Goal: Task Accomplishment & Management: Use online tool/utility

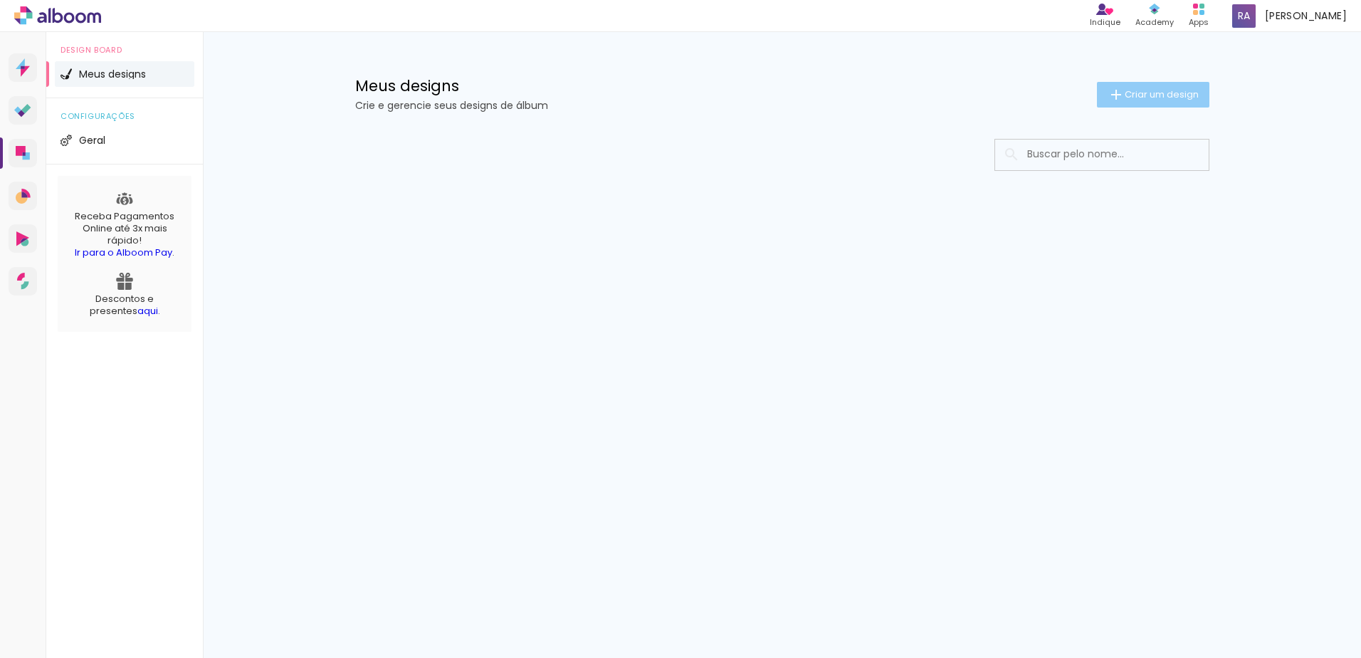
click at [1153, 96] on span "Criar um design" at bounding box center [1162, 94] width 74 height 9
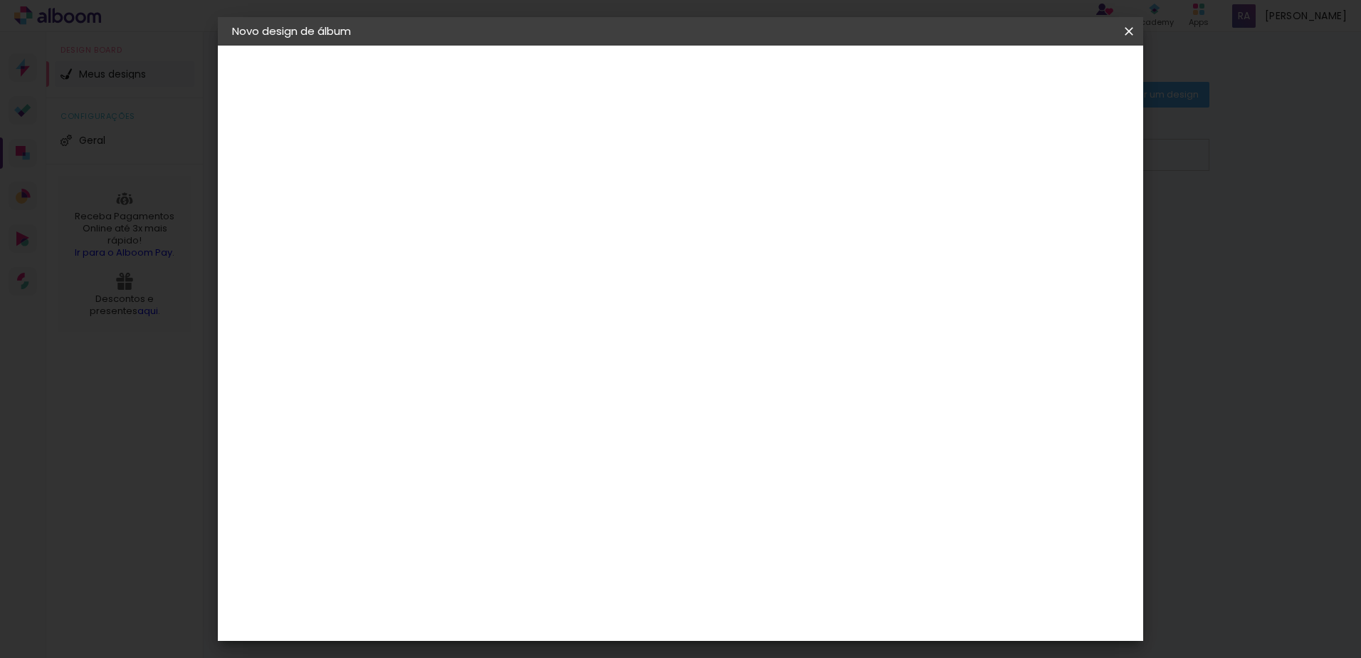
click at [0, 0] on paper-input-container "Título do álbum" at bounding box center [0, 0] width 0 height 0
type input "teste diag 01"
type paper-input "teste diag 01"
click at [0, 0] on slot "Avançar" at bounding box center [0, 0] width 0 height 0
